Goal: Check status: Check status

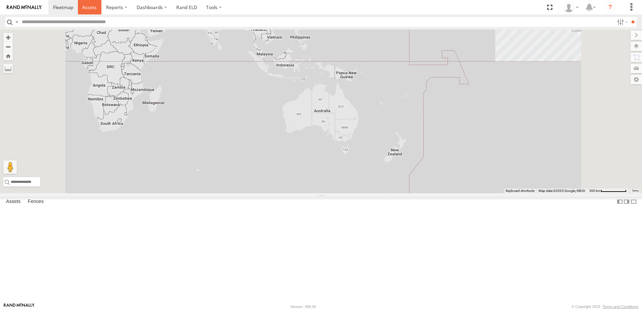
click at [90, 5] on span at bounding box center [89, 7] width 14 height 6
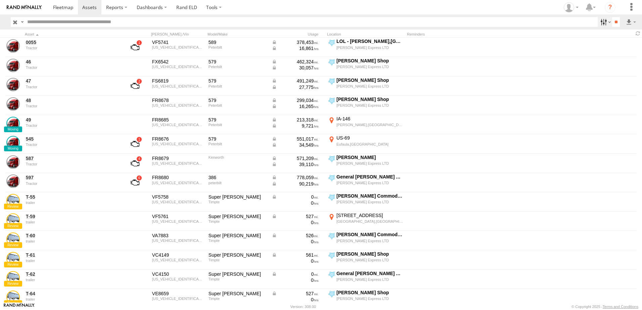
click at [603, 22] on label at bounding box center [605, 22] width 14 height 10
click at [0, 0] on span "Tractor" at bounding box center [0, 0] width 0 height 0
click at [613, 20] on input "**" at bounding box center [617, 22] width 8 height 10
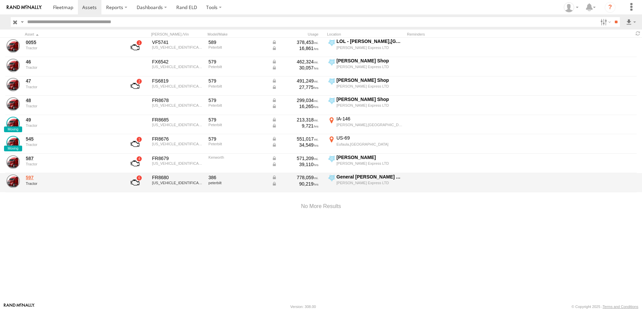
click at [26, 177] on link "597" at bounding box center [72, 178] width 92 height 6
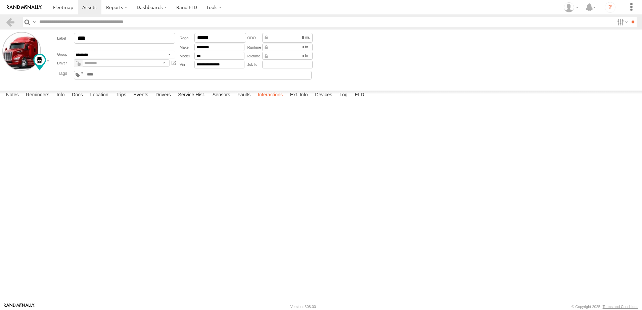
click at [276, 100] on label "Interactions" at bounding box center [271, 95] width 32 height 9
click at [145, 100] on label "Events" at bounding box center [141, 95] width 22 height 9
click at [11, 19] on link at bounding box center [10, 22] width 10 height 10
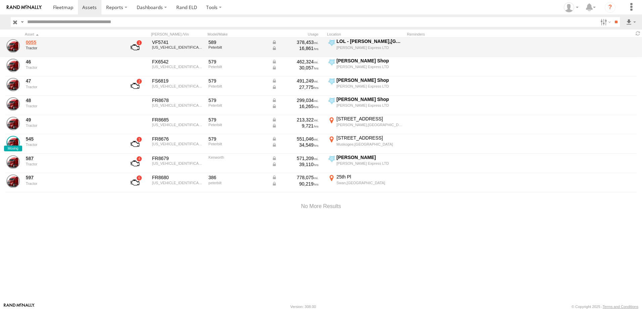
click at [29, 44] on link "0055" at bounding box center [72, 42] width 92 height 6
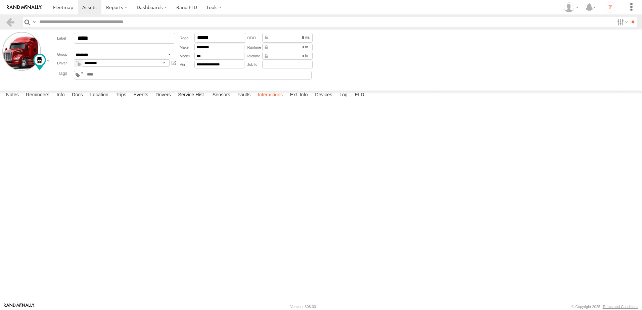
click at [264, 100] on label "Interactions" at bounding box center [271, 95] width 32 height 9
click at [10, 20] on link at bounding box center [10, 22] width 10 height 10
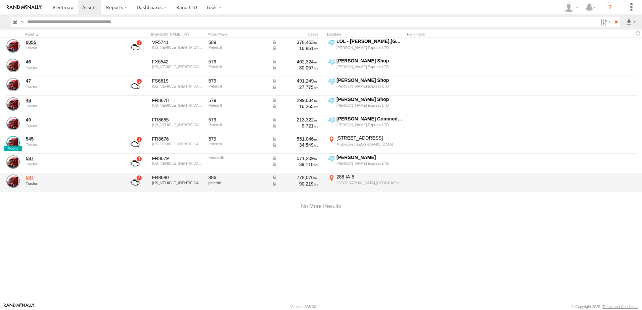
click at [31, 178] on link "597" at bounding box center [72, 178] width 92 height 6
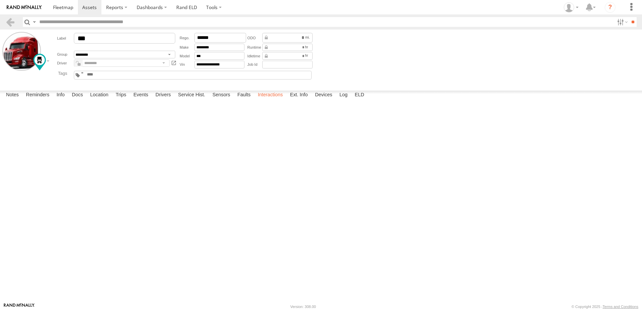
click at [269, 100] on label "Interactions" at bounding box center [271, 95] width 32 height 9
